Goal: Task Accomplishment & Management: Use online tool/utility

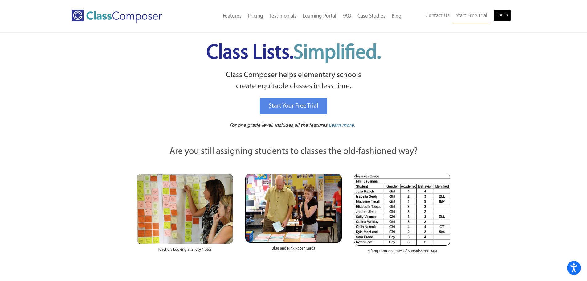
click at [504, 14] on link "Log In" at bounding box center [503, 15] width 18 height 12
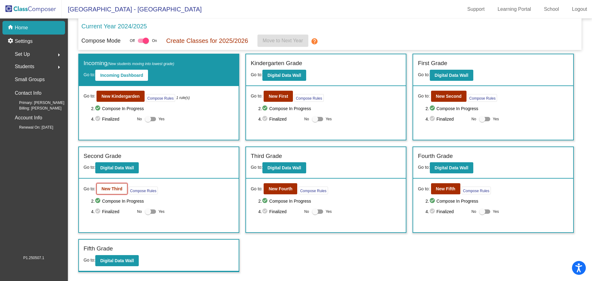
click at [112, 189] on b "New Third" at bounding box center [111, 188] width 21 height 5
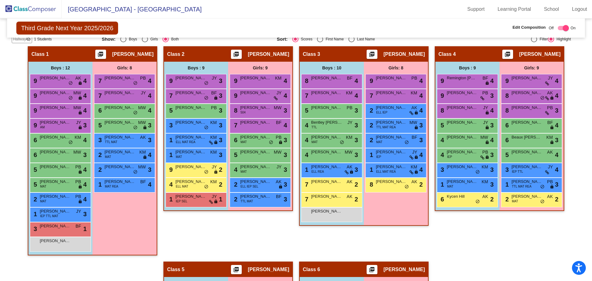
scroll to position [154, 0]
